Goal: Check status: Check status

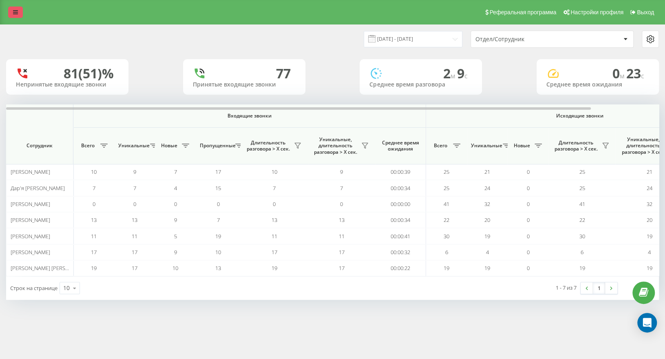
click at [13, 8] on link at bounding box center [15, 12] width 15 height 11
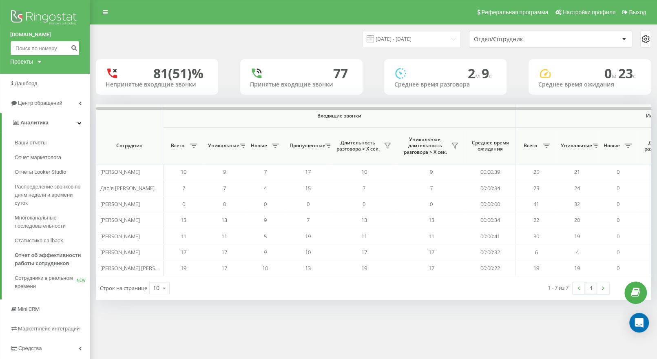
click at [49, 46] on input at bounding box center [44, 48] width 69 height 15
paste input "380964502237"
type input "380964502237"
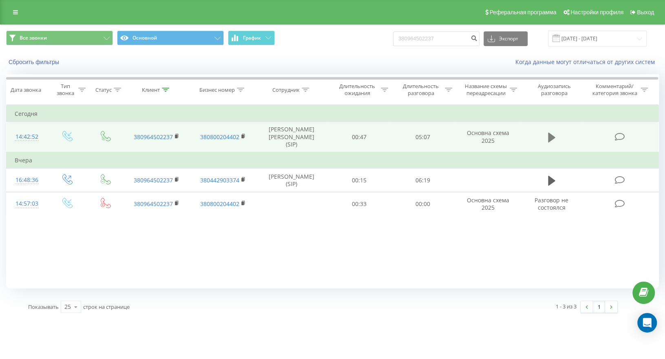
click at [550, 136] on icon at bounding box center [551, 137] width 7 height 10
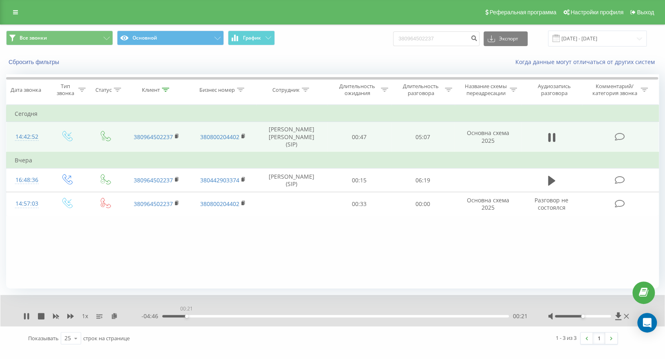
click at [186, 315] on div "00:21" at bounding box center [335, 316] width 347 height 2
click at [203, 316] on div "00:36" at bounding box center [335, 316] width 347 height 2
click at [166, 316] on div "00:38" at bounding box center [335, 316] width 347 height 2
click at [178, 133] on icon at bounding box center [177, 135] width 3 height 4
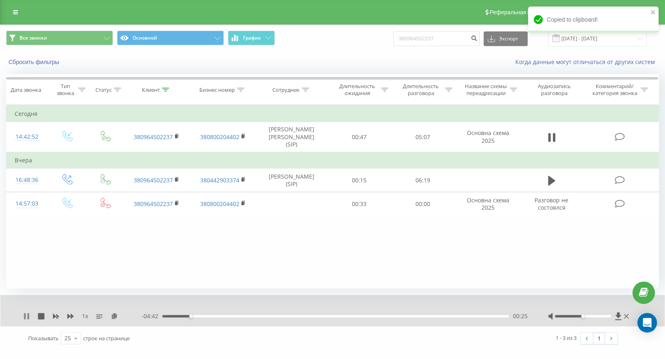
click at [26, 316] on icon at bounding box center [26, 316] width 7 height 7
click at [287, 314] on div "- 04:42 00:25 00:25" at bounding box center [334, 316] width 386 height 8
click at [284, 315] on div "00:00" at bounding box center [335, 316] width 347 height 2
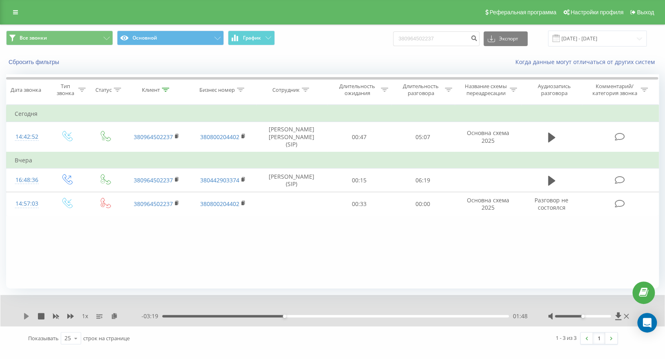
click at [27, 315] on icon at bounding box center [26, 316] width 5 height 7
click at [27, 315] on icon at bounding box center [26, 316] width 7 height 7
click at [266, 315] on div "01:49" at bounding box center [335, 316] width 347 height 2
click at [108, 270] on div "Фильтровать по условию Равно Введите значение Отмена OK Фильтровать по условию …" at bounding box center [332, 196] width 653 height 183
click at [20, 11] on link at bounding box center [15, 12] width 15 height 11
